Goal: Task Accomplishment & Management: Use online tool/utility

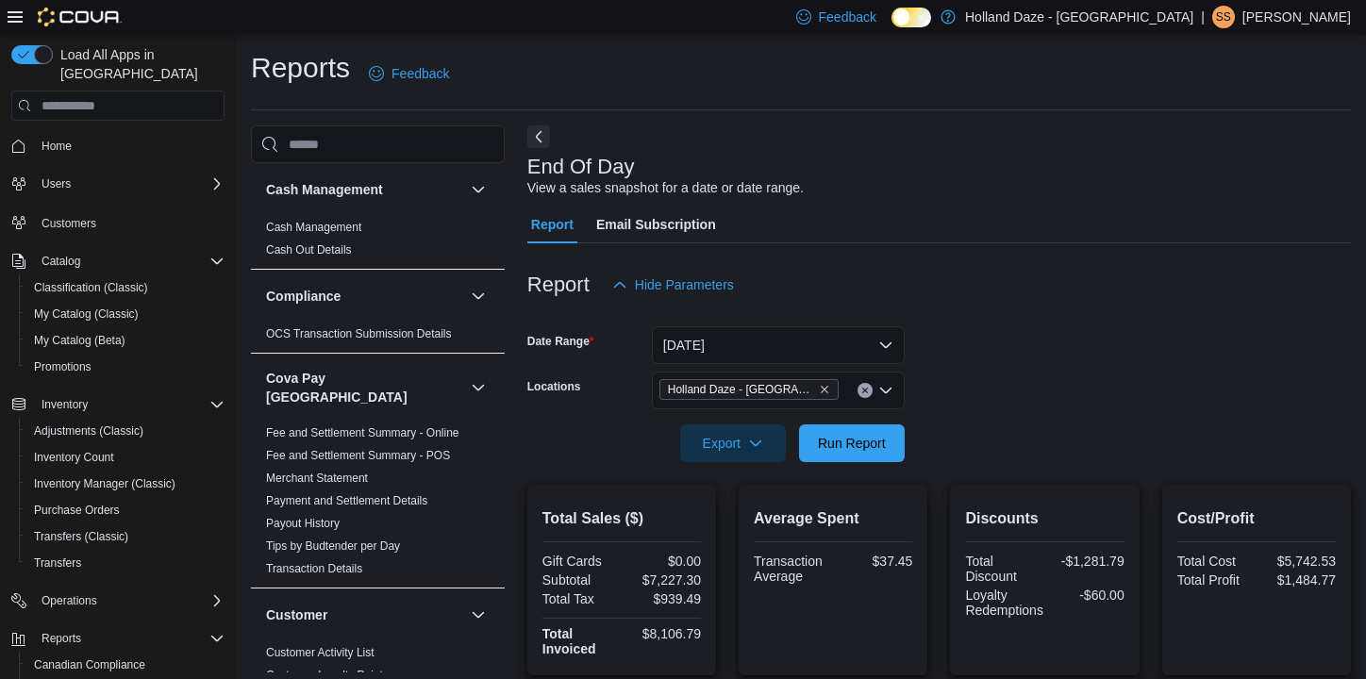
scroll to position [339, 0]
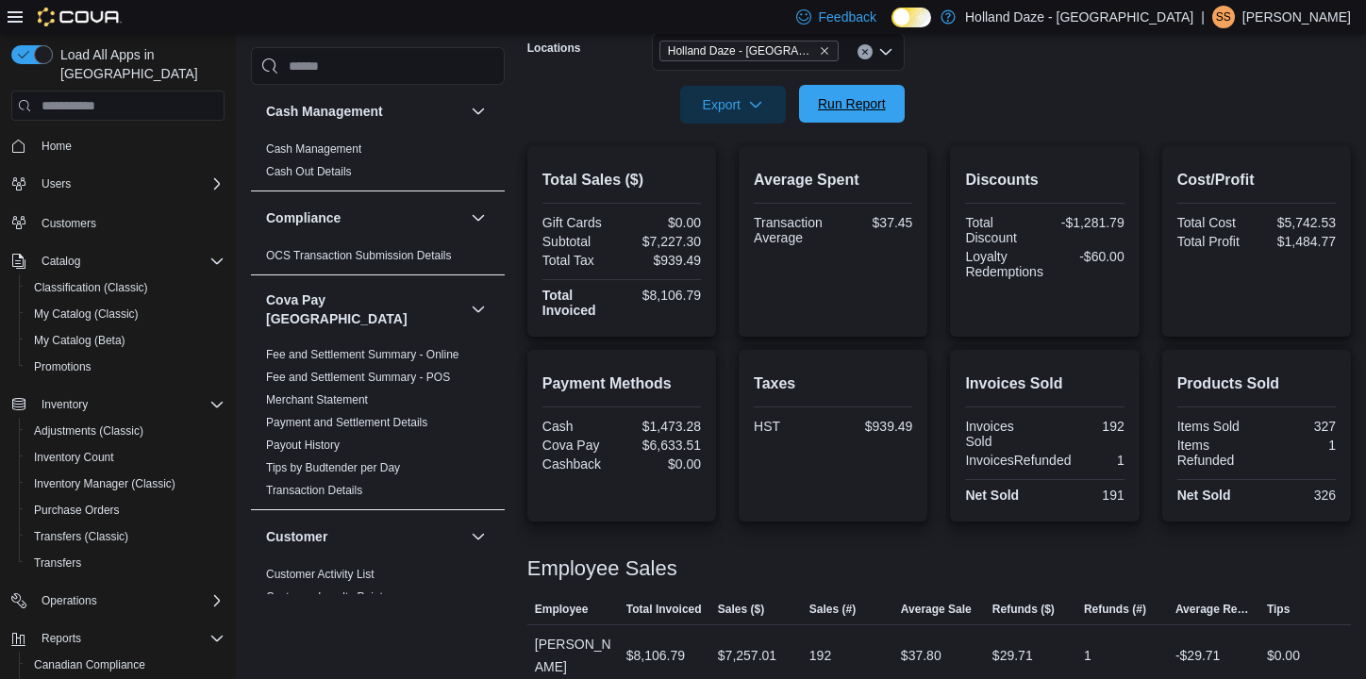
click at [847, 109] on span "Run Report" at bounding box center [852, 103] width 68 height 19
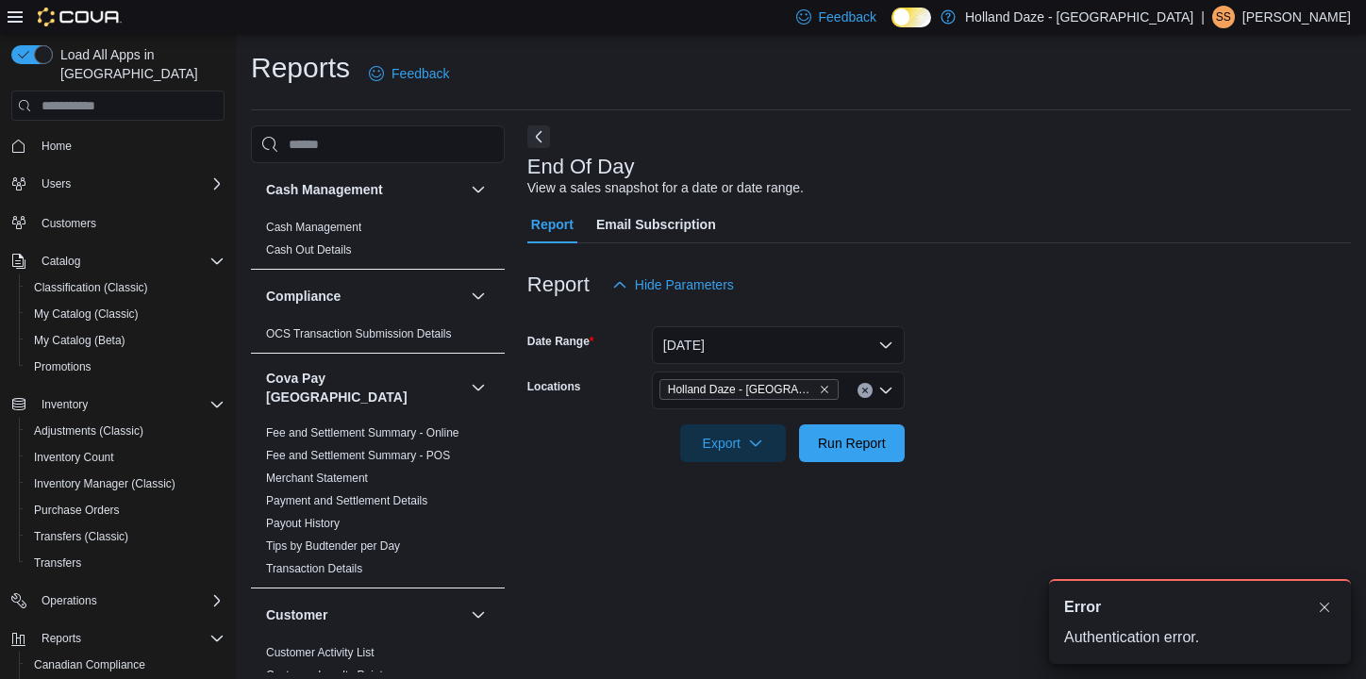
scroll to position [4, 0]
